Goal: Task Accomplishment & Management: Manage account settings

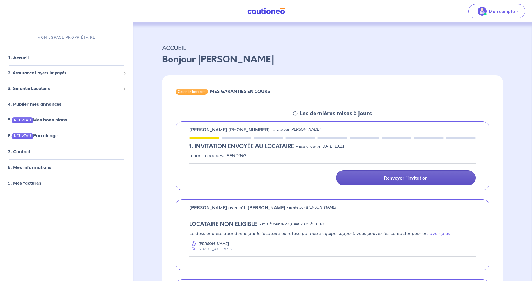
click at [381, 176] on link "Renvoyer l'invitation" at bounding box center [406, 177] width 140 height 15
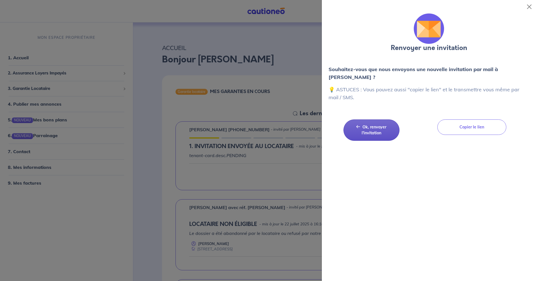
click at [375, 131] on span "Ok, renvoyer l'invitation" at bounding box center [374, 129] width 25 height 11
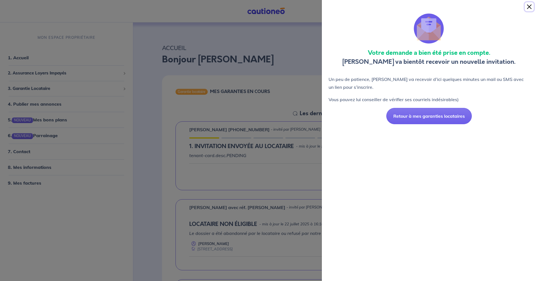
drag, startPoint x: 528, startPoint y: 6, endPoint x: 522, endPoint y: 18, distance: 13.2
click at [528, 8] on button "Close" at bounding box center [529, 6] width 9 height 9
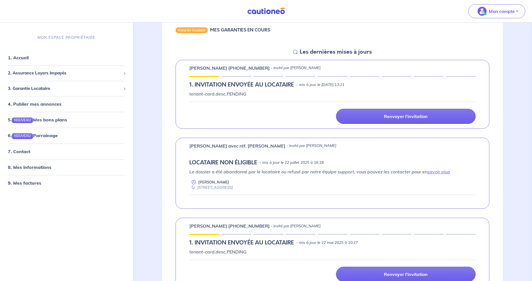
scroll to position [56, 0]
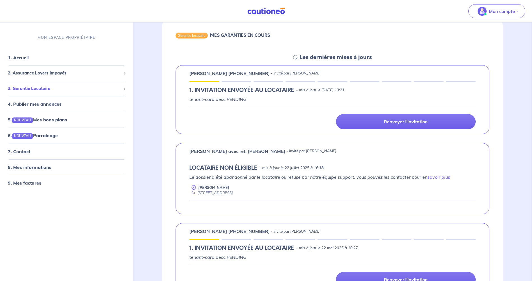
click at [104, 92] on div "3. Garantie Locataire" at bounding box center [66, 88] width 129 height 11
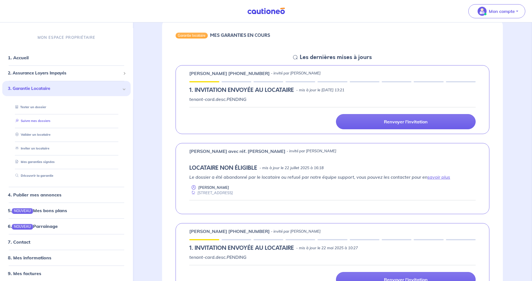
click at [51, 119] on link "Suivre mes dossiers" at bounding box center [31, 121] width 37 height 4
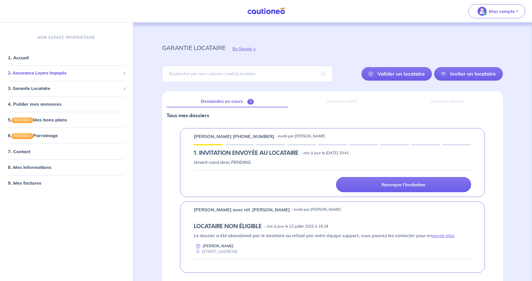
click at [118, 70] on span "2. Assurance Loyers Impayés" at bounding box center [64, 73] width 113 height 6
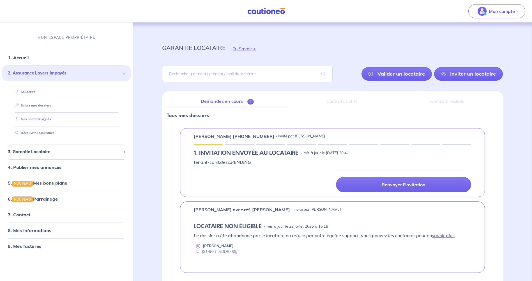
click at [51, 118] on link "Mes contrats signés" at bounding box center [32, 119] width 38 height 4
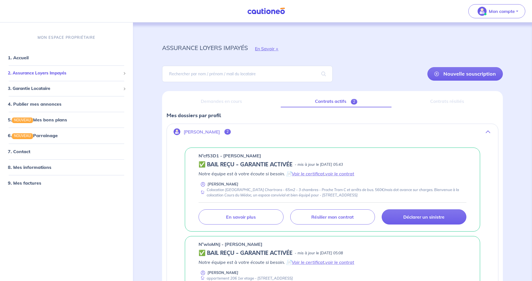
click at [126, 73] on div "2. Assurance Loyers Impayés" at bounding box center [66, 73] width 129 height 11
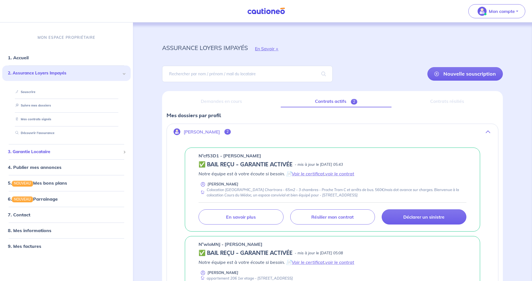
click at [124, 152] on span at bounding box center [124, 151] width 3 height 3
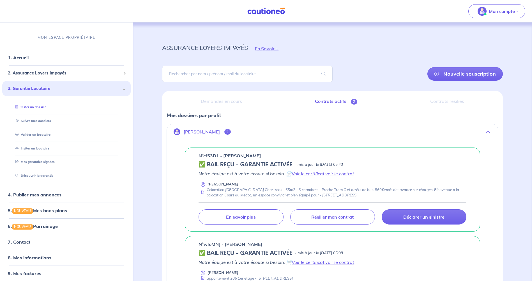
click at [46, 106] on link "Tester un dossier" at bounding box center [29, 107] width 33 height 4
